Goal: Check status: Check status

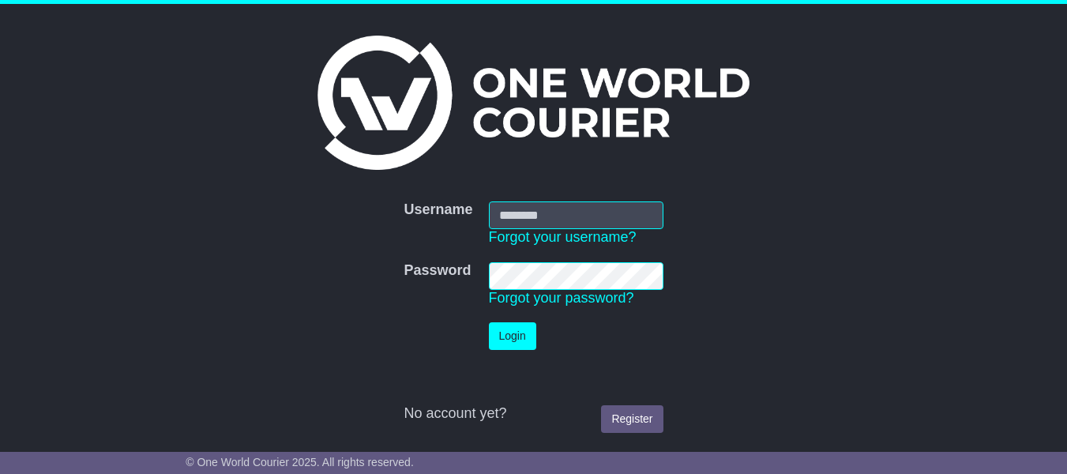
type input "**********"
click at [486, 339] on td "Login" at bounding box center [576, 335] width 190 height 43
click at [501, 339] on button "Login" at bounding box center [512, 336] width 47 height 28
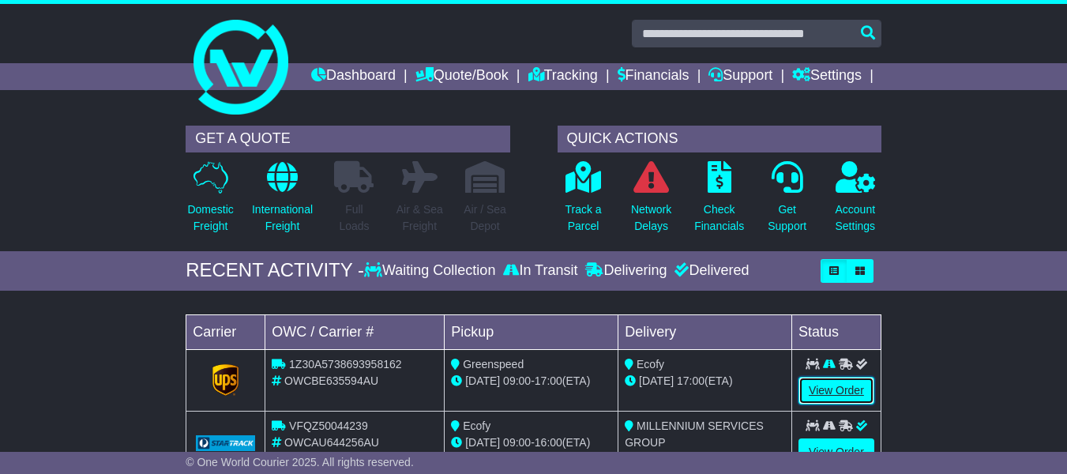
click at [815, 404] on link "View Order" at bounding box center [836, 391] width 76 height 28
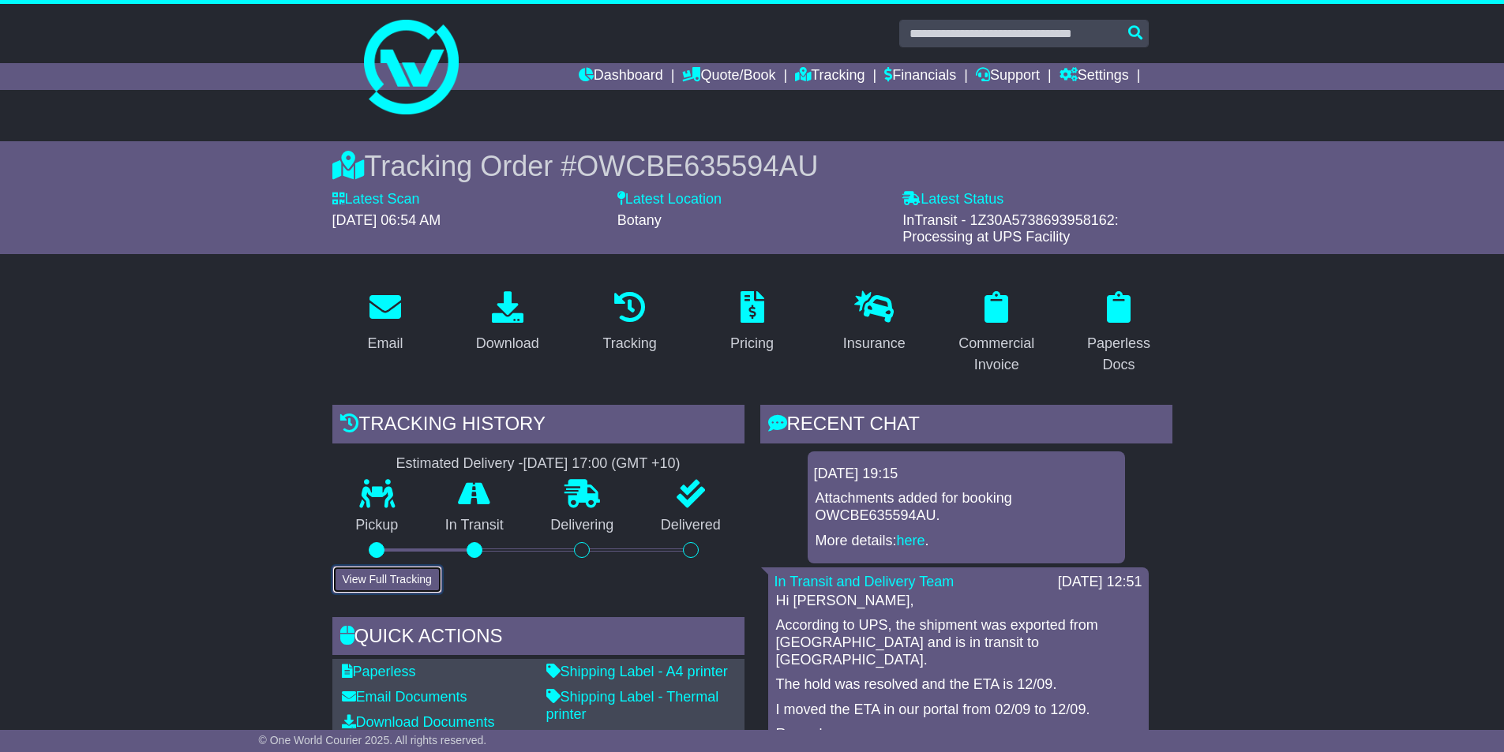
click at [387, 451] on button "View Full Tracking" at bounding box center [387, 580] width 110 height 28
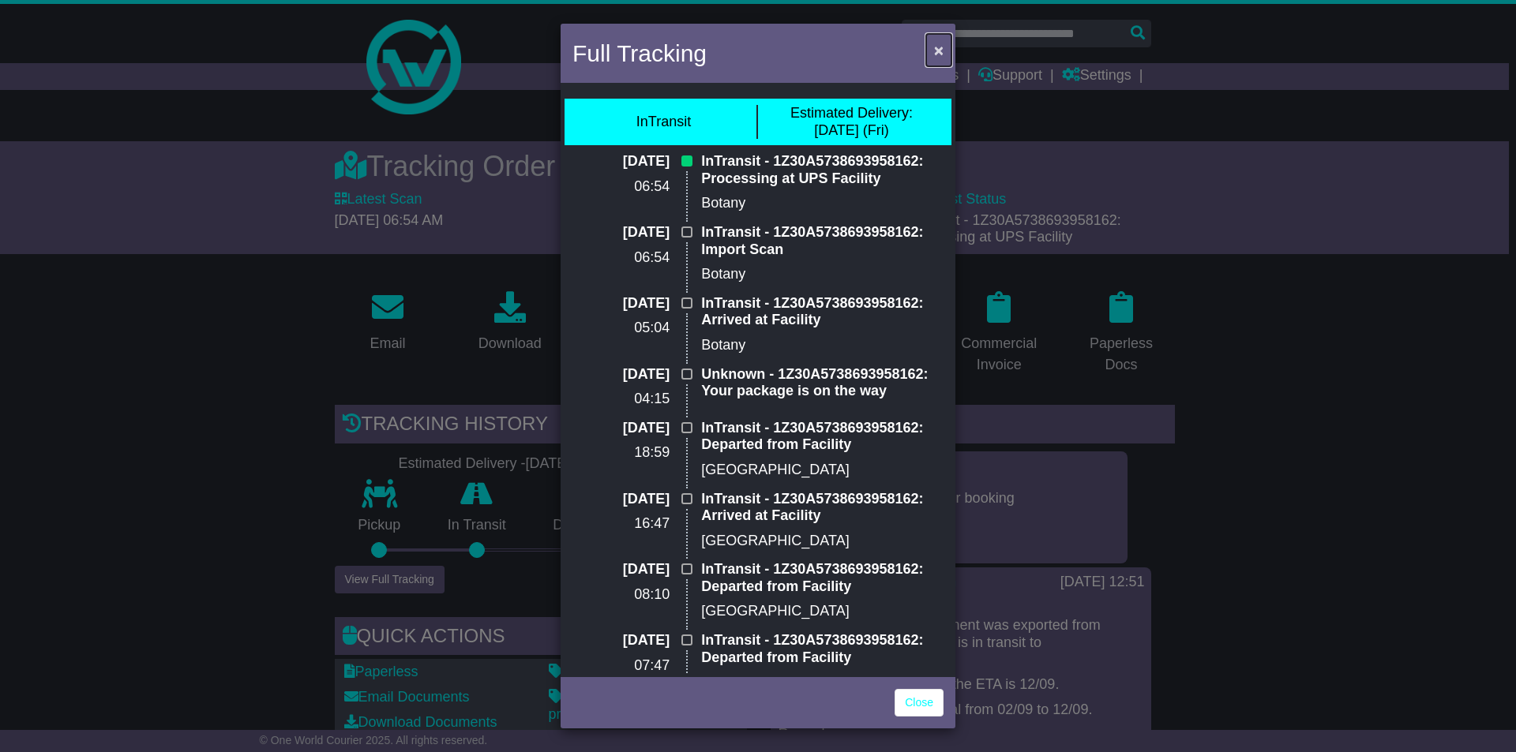
click at [937, 54] on span "×" at bounding box center [938, 50] width 9 height 18
